Goal: Transaction & Acquisition: Subscribe to service/newsletter

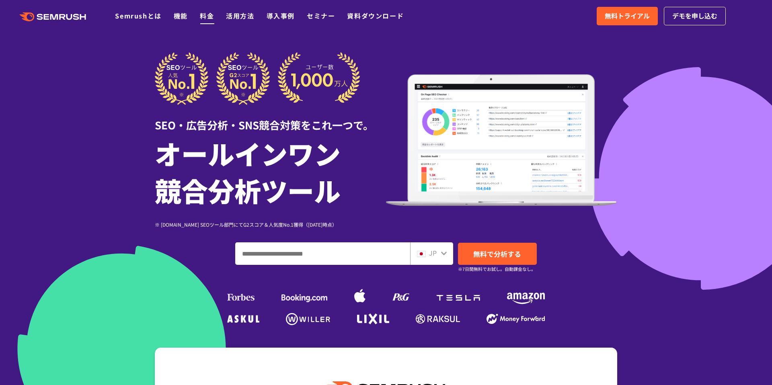
click at [210, 16] on link "料金" at bounding box center [207, 16] width 14 height 10
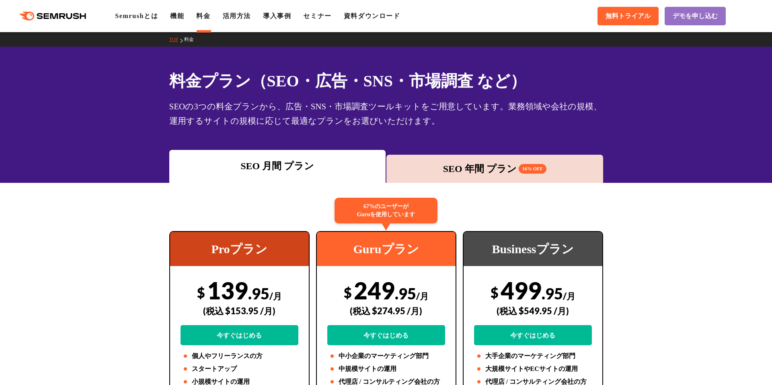
click at [449, 167] on div "SEO 年間 プラン 16% OFF" at bounding box center [494, 169] width 209 height 14
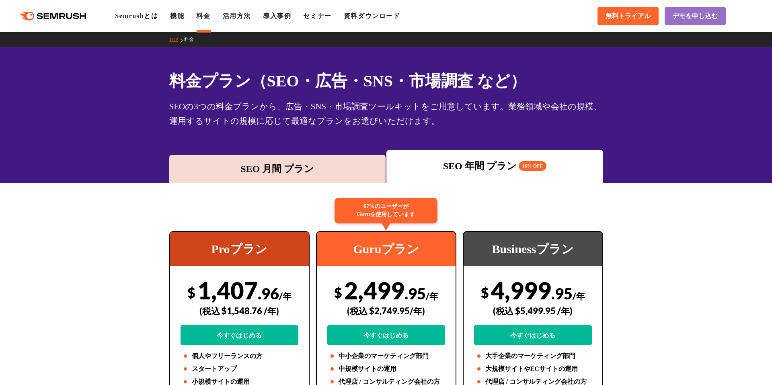
click at [325, 168] on div "SEO 月間 プラン" at bounding box center [277, 169] width 209 height 14
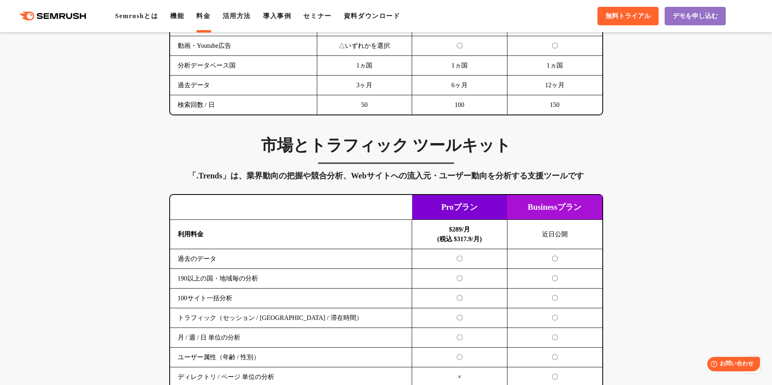
scroll to position [1266, 0]
